Goal: Navigation & Orientation: Find specific page/section

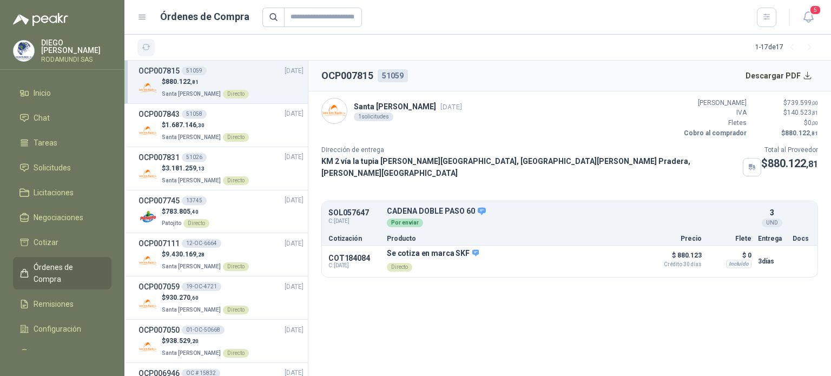
click at [145, 43] on icon "button" at bounding box center [146, 47] width 9 height 9
click at [62, 163] on span "Solicitudes" at bounding box center [52, 168] width 37 height 12
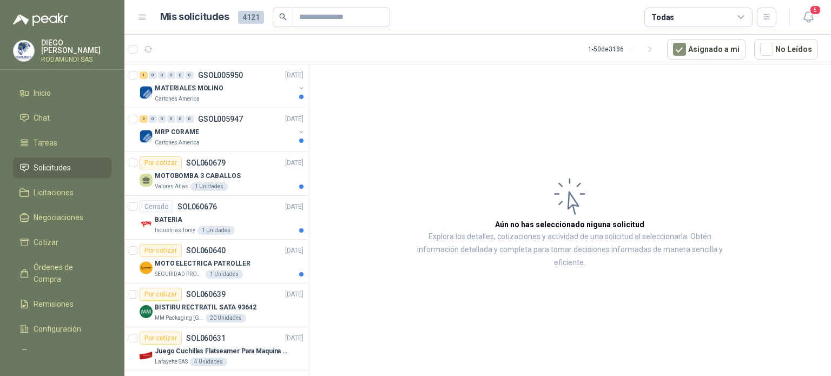
click at [44, 167] on span "Solicitudes" at bounding box center [52, 168] width 37 height 12
click at [183, 268] on div "MOTO ELECTRICA PATROLLER" at bounding box center [229, 263] width 149 height 13
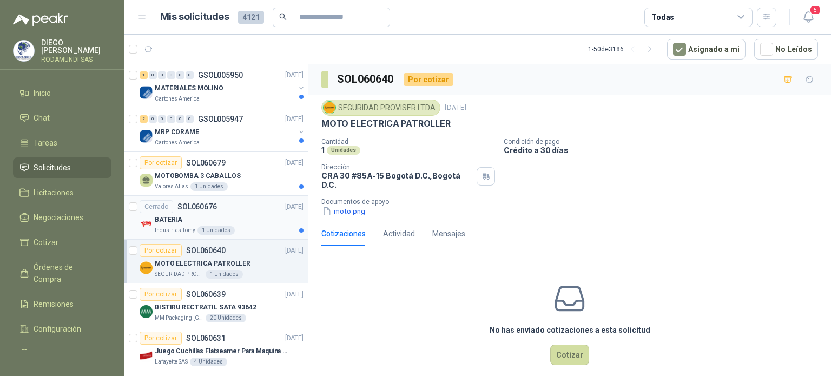
click at [245, 219] on div "BATERIA" at bounding box center [229, 219] width 149 height 13
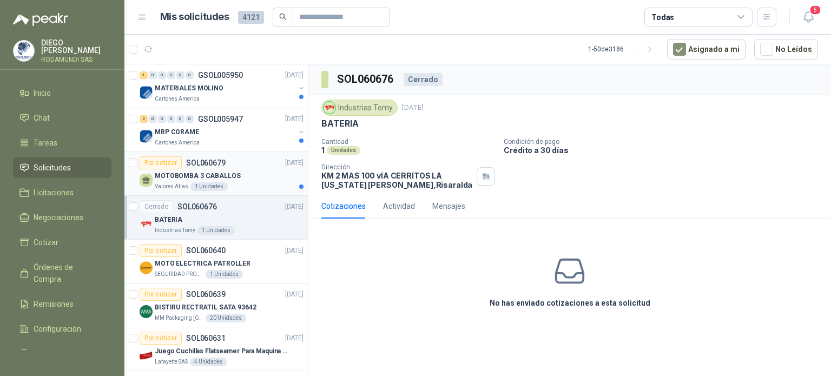
click at [261, 179] on div "MOTOBOMBA 3 CABALLOS" at bounding box center [229, 175] width 149 height 13
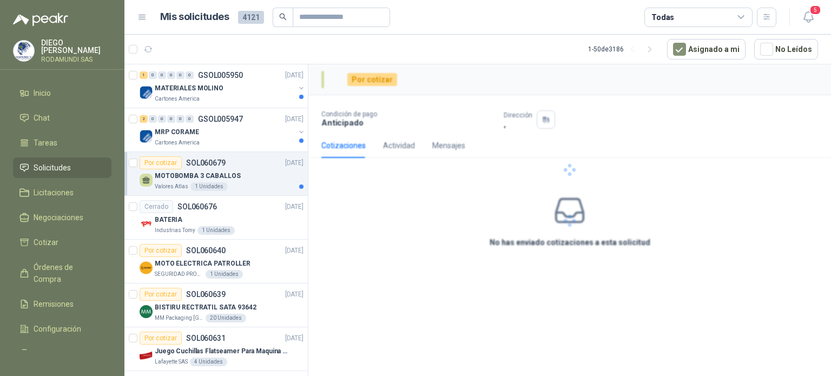
click at [261, 179] on div "MOTOBOMBA 3 CABALLOS" at bounding box center [229, 175] width 149 height 13
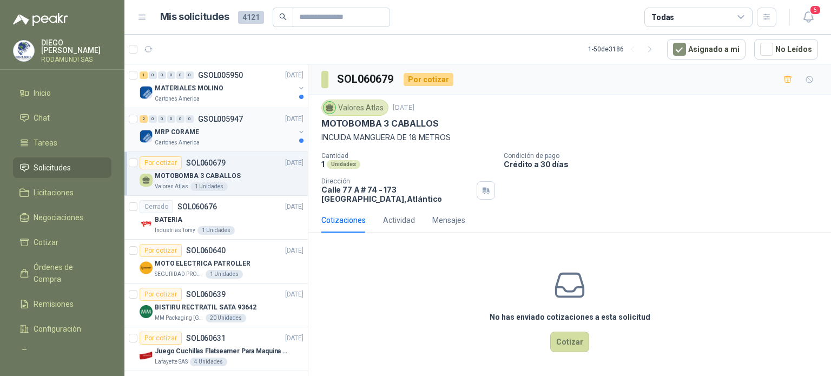
click at [254, 136] on div "MRP CORAME" at bounding box center [225, 131] width 140 height 13
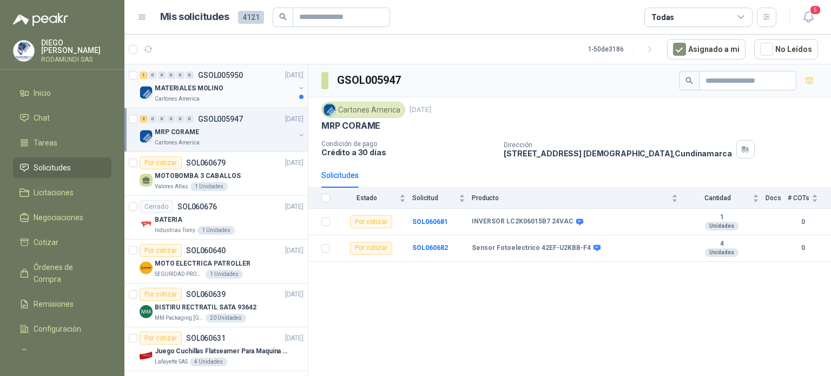
click at [245, 93] on div "MATERIALES MOLINO" at bounding box center [225, 88] width 140 height 13
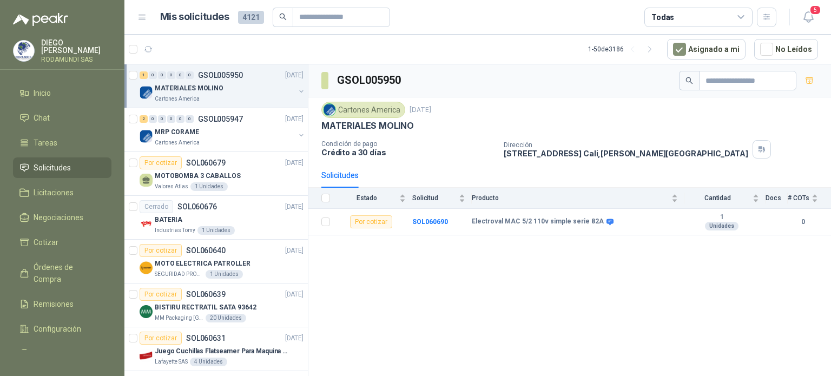
click at [85, 167] on li "Solicitudes" at bounding box center [61, 168] width 85 height 12
